Goal: Task Accomplishment & Management: Use online tool/utility

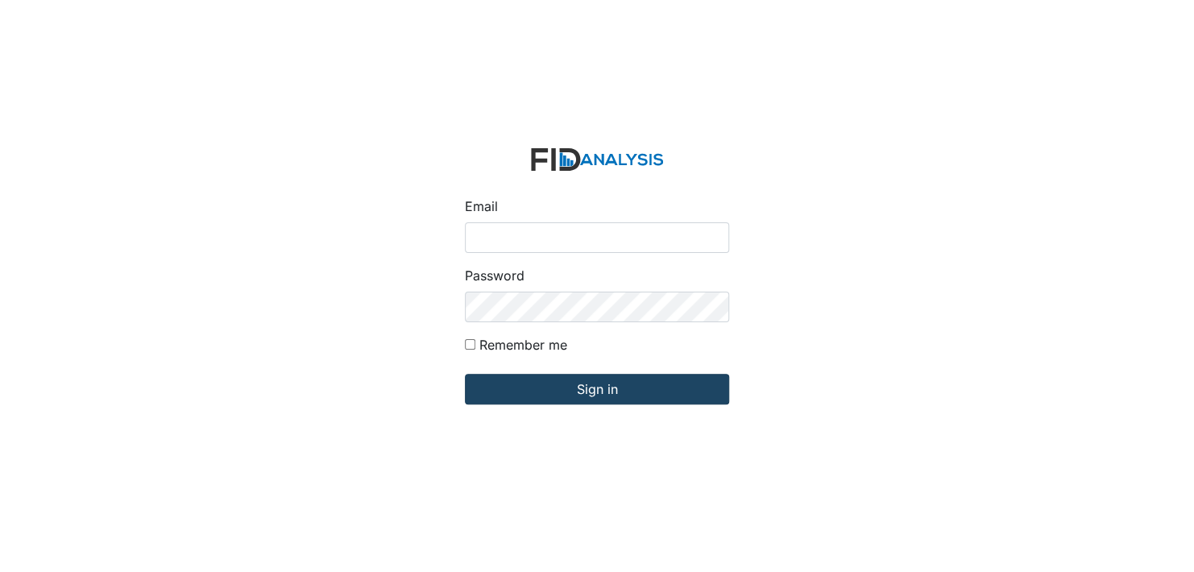
type input "[EMAIL_ADDRESS][DOMAIN_NAME]"
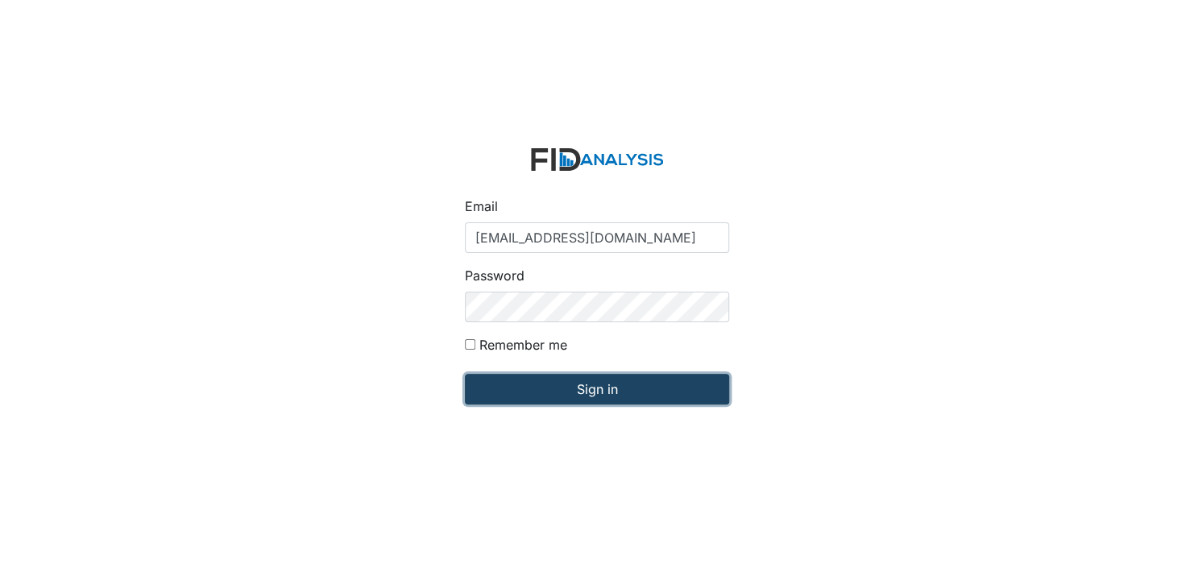
click at [588, 388] on input "Sign in" at bounding box center [597, 389] width 264 height 31
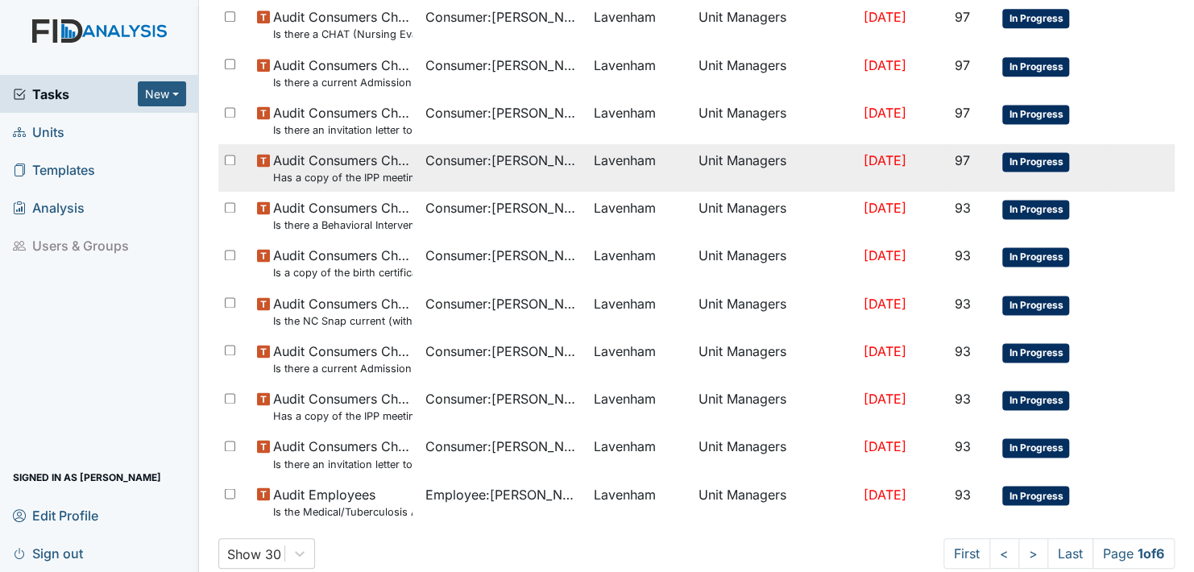
scroll to position [1048, 0]
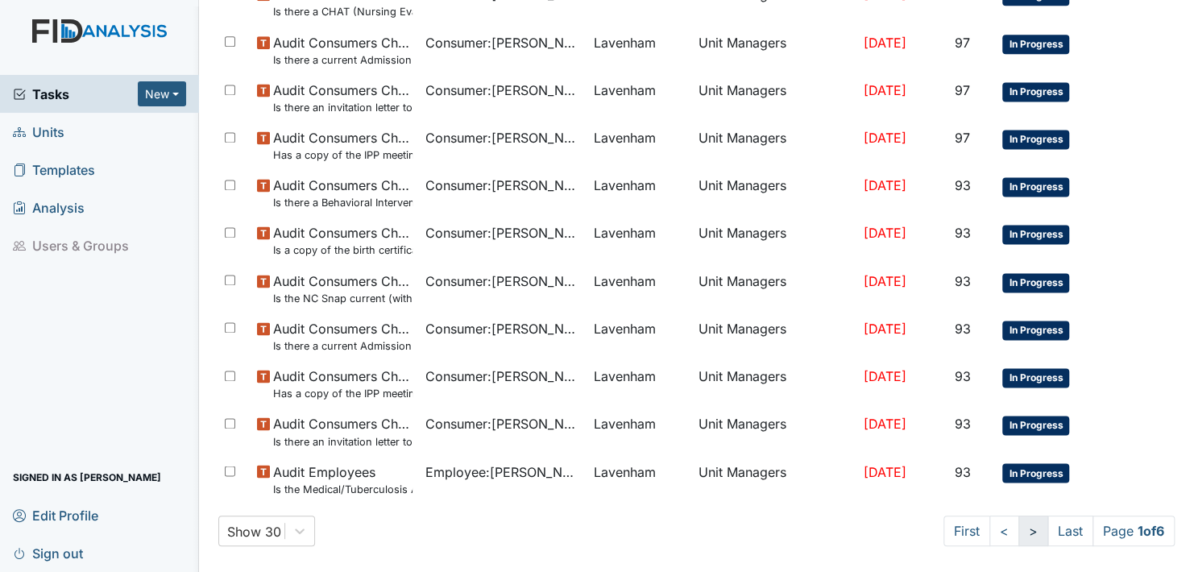
click at [1019, 530] on link ">" at bounding box center [1034, 531] width 30 height 31
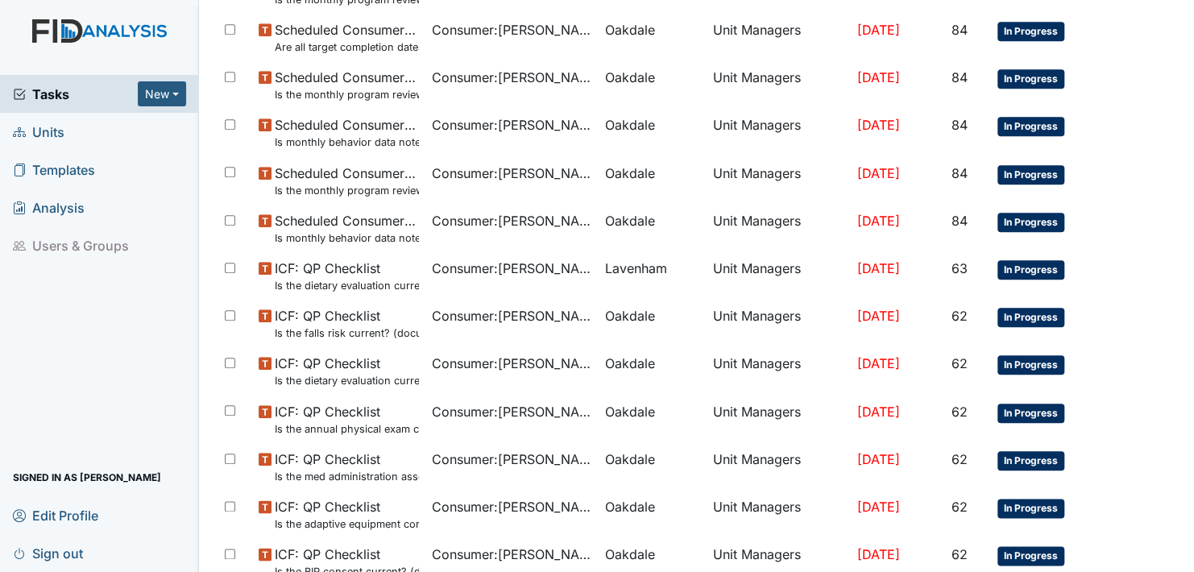
scroll to position [1062, 0]
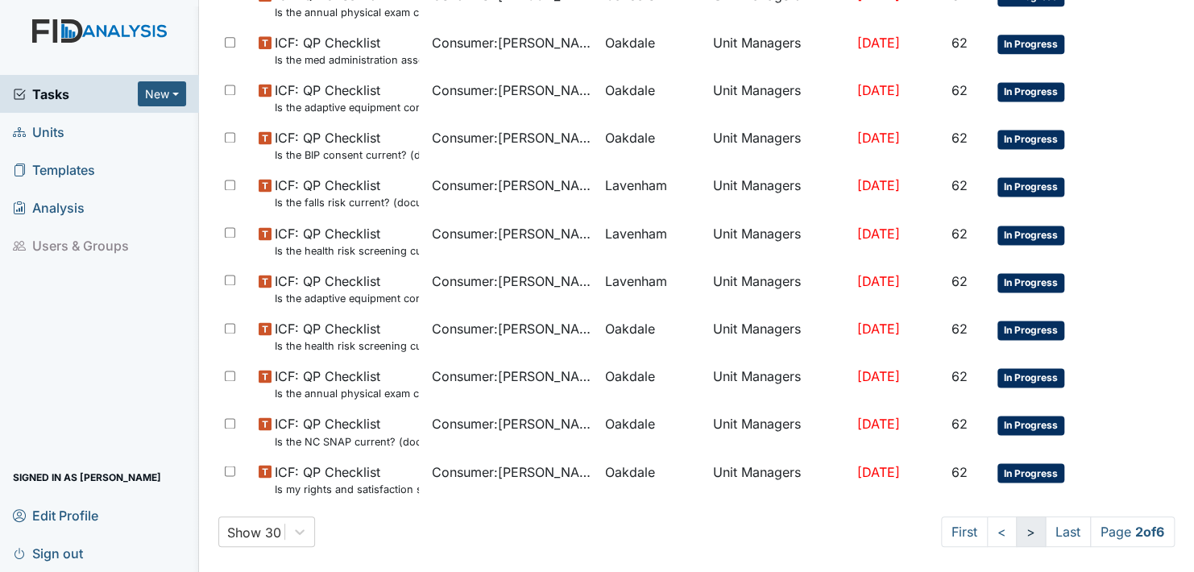
click at [1016, 530] on link ">" at bounding box center [1031, 532] width 30 height 31
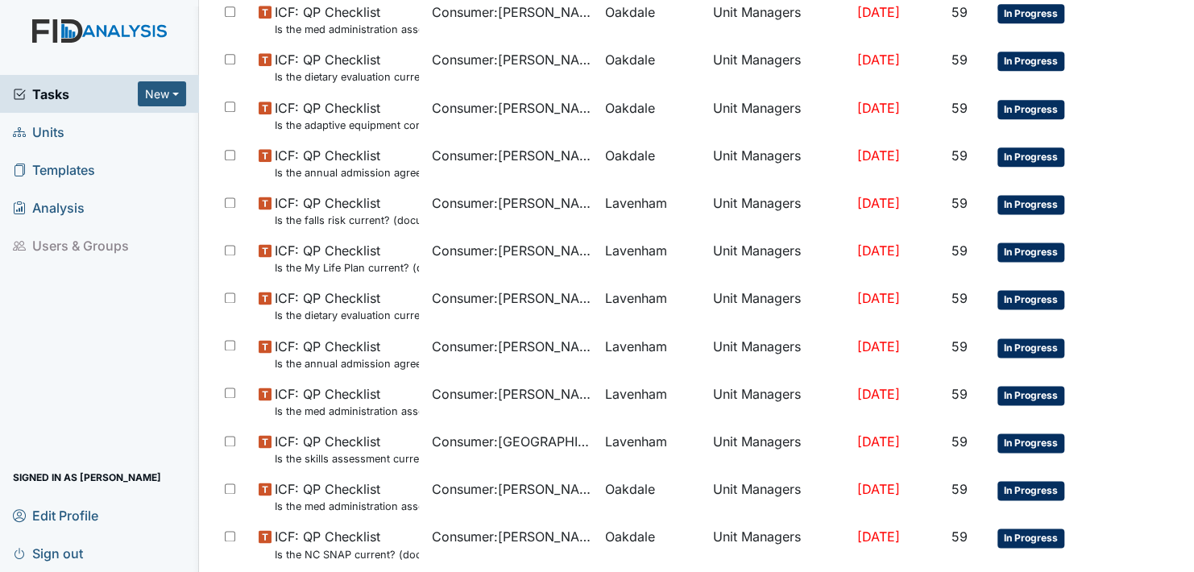
scroll to position [1062, 0]
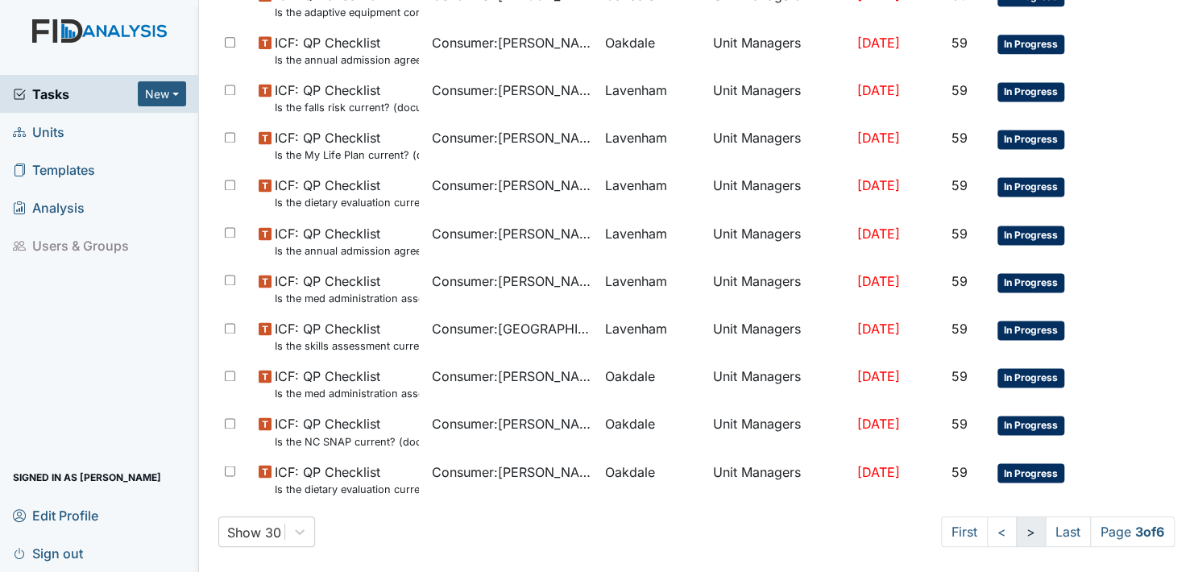
click at [1016, 530] on link ">" at bounding box center [1031, 532] width 30 height 31
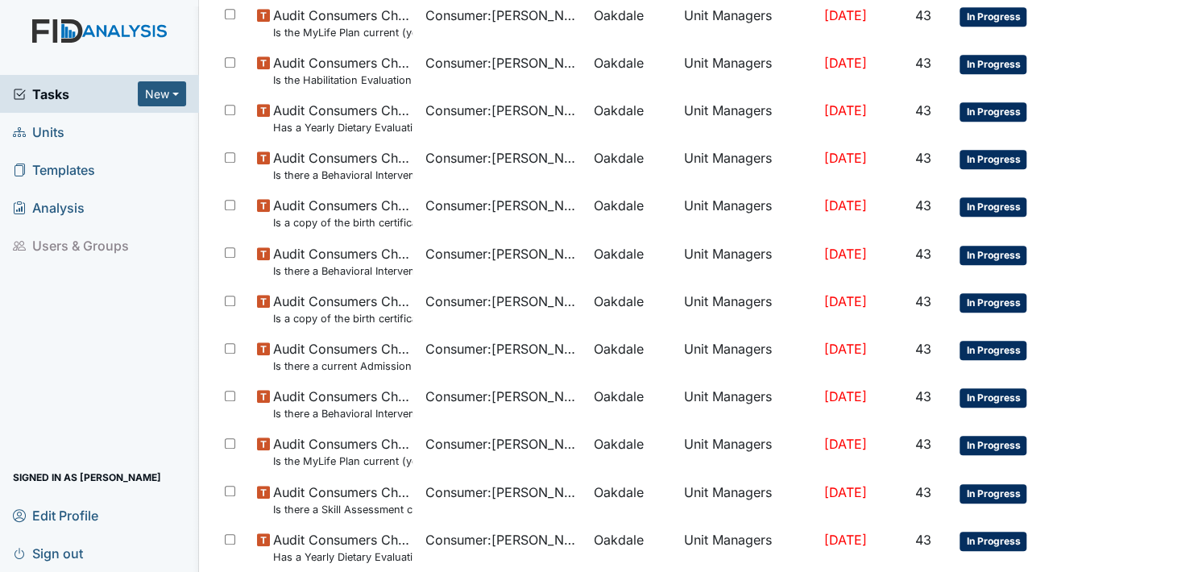
scroll to position [1062, 0]
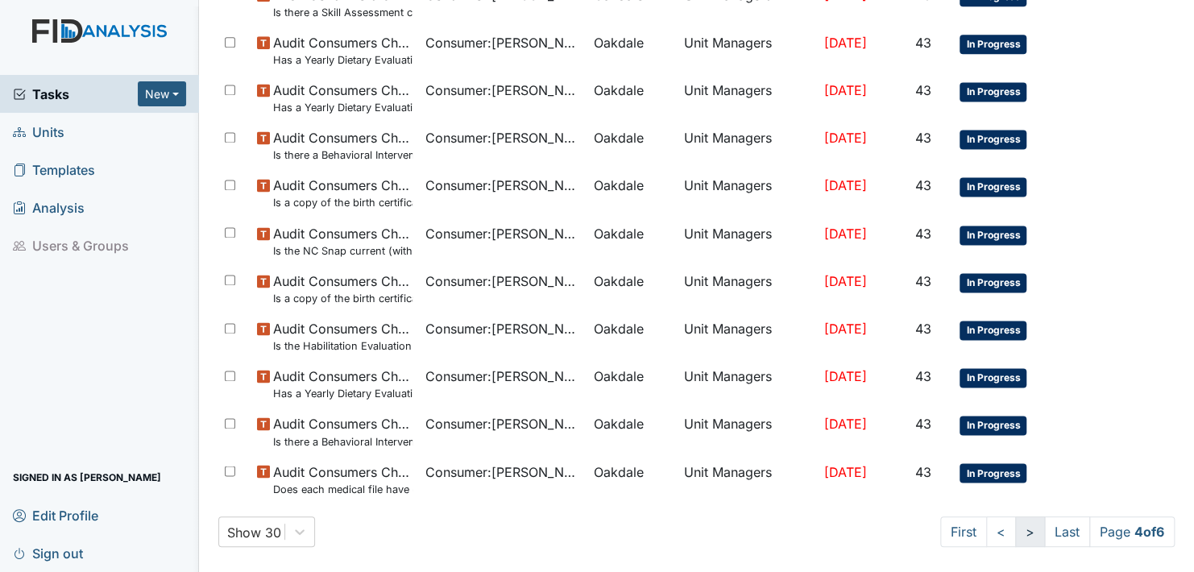
click at [1016, 530] on link ">" at bounding box center [1031, 532] width 30 height 31
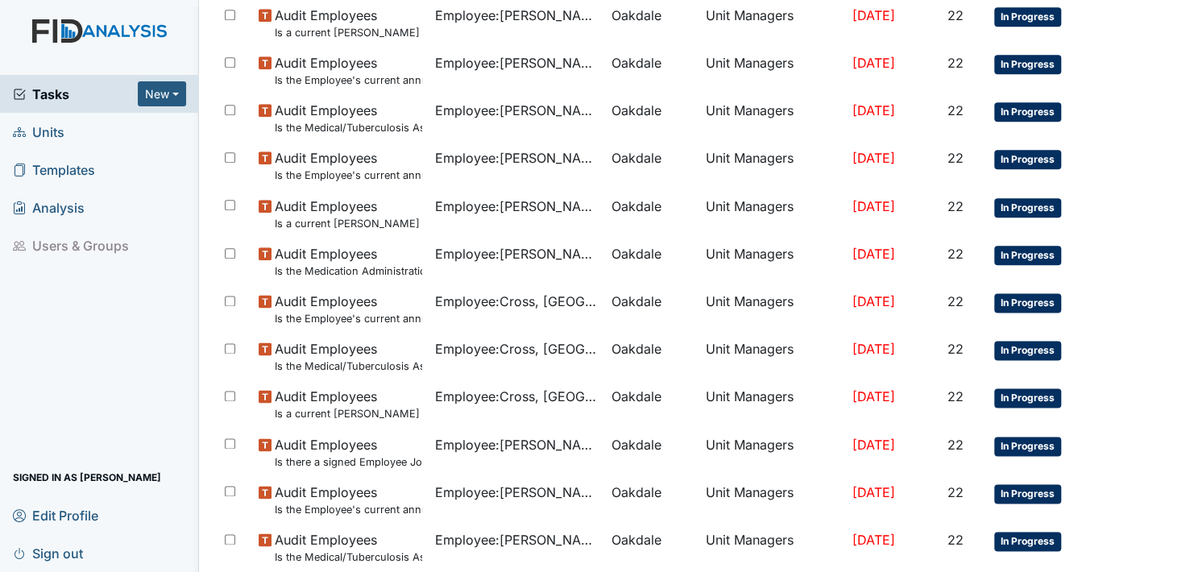
scroll to position [1062, 0]
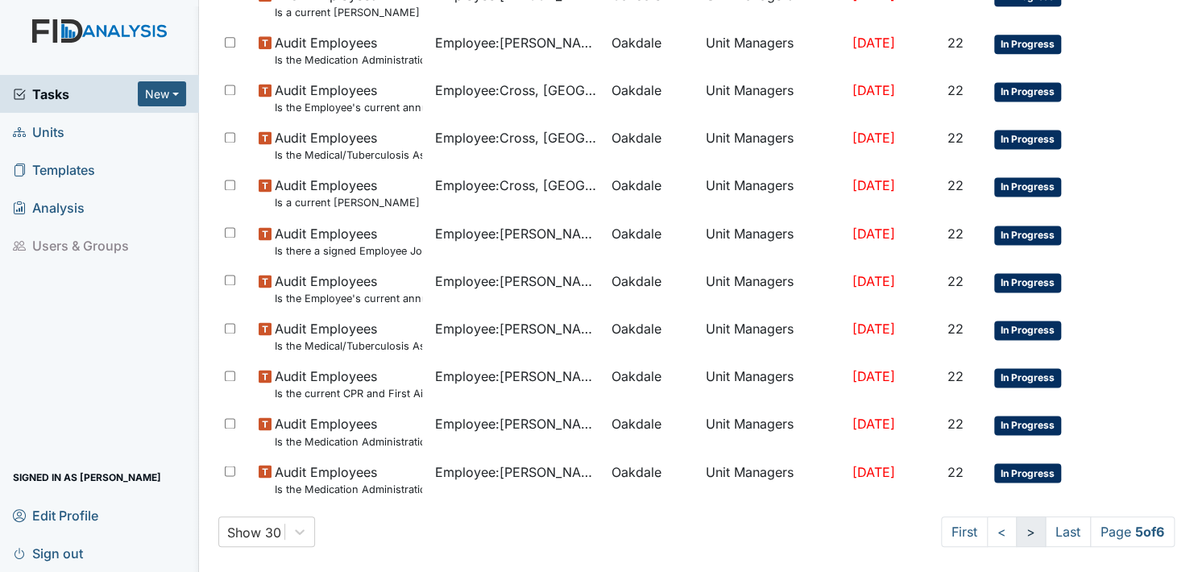
click at [1016, 530] on link ">" at bounding box center [1031, 532] width 30 height 31
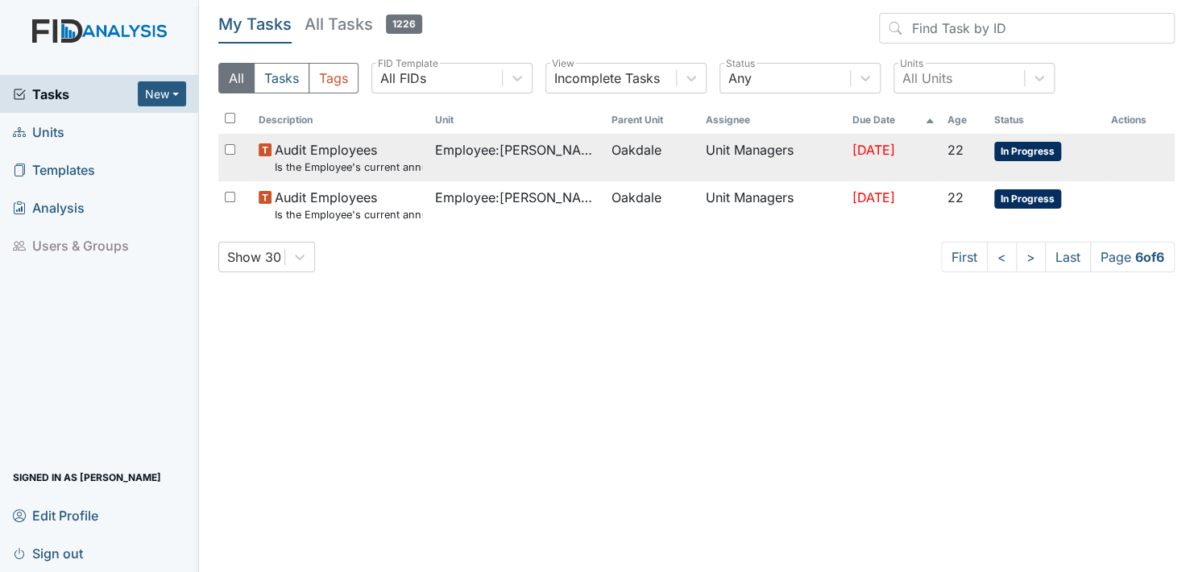
click at [315, 156] on span "Audit Employees Is the Employee's current annual Performance Evaluation on file?" at bounding box center [348, 157] width 147 height 35
